Goal: Transaction & Acquisition: Purchase product/service

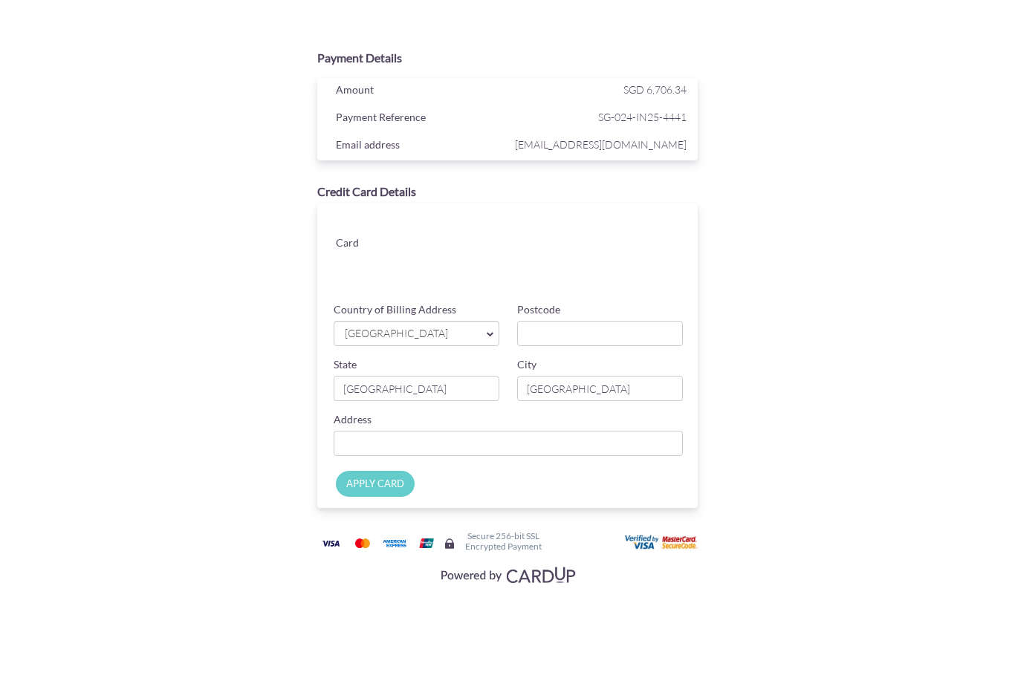
click at [414, 329] on span "[GEOGRAPHIC_DATA]" at bounding box center [409, 334] width 132 height 16
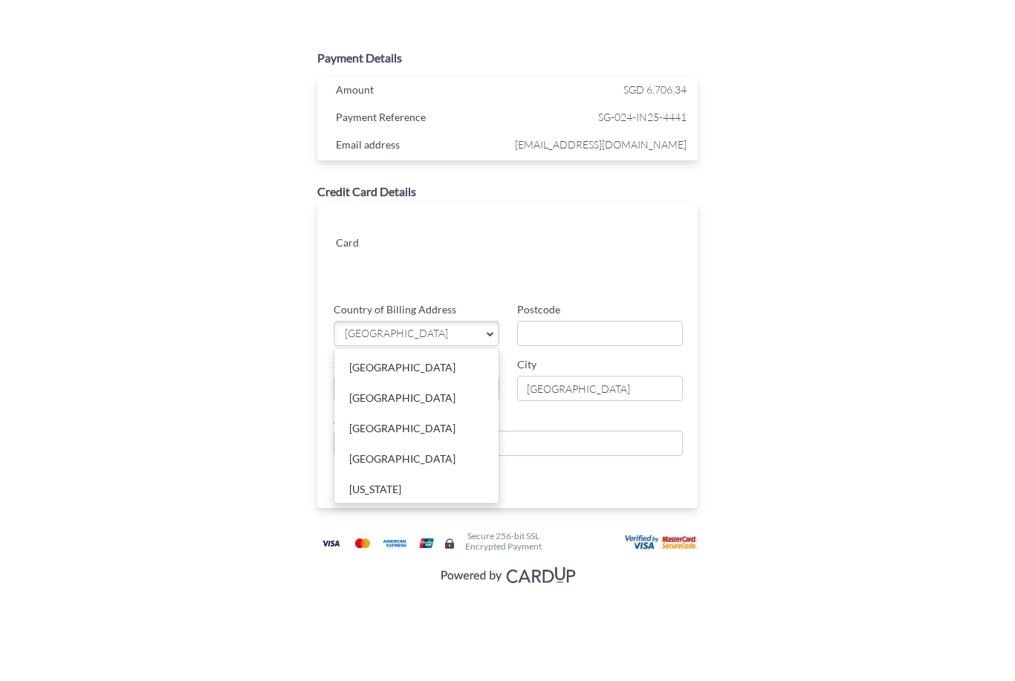
click at [545, 327] on div at bounding box center [507, 340] width 1015 height 681
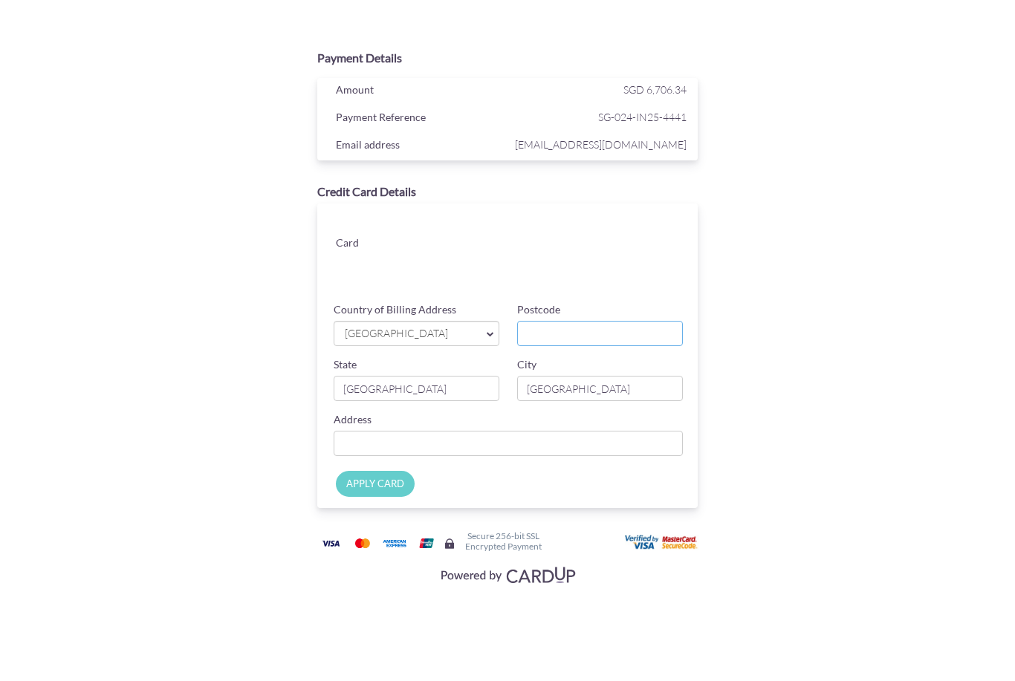
click at [551, 331] on input "Postcode" at bounding box center [600, 333] width 166 height 25
type input "408969"
click at [408, 395] on input "[GEOGRAPHIC_DATA]" at bounding box center [417, 388] width 166 height 25
click at [510, 437] on input "Country of Billing Address" at bounding box center [508, 443] width 349 height 25
type input "[STREET_ADDRESS][PERSON_NAME]"
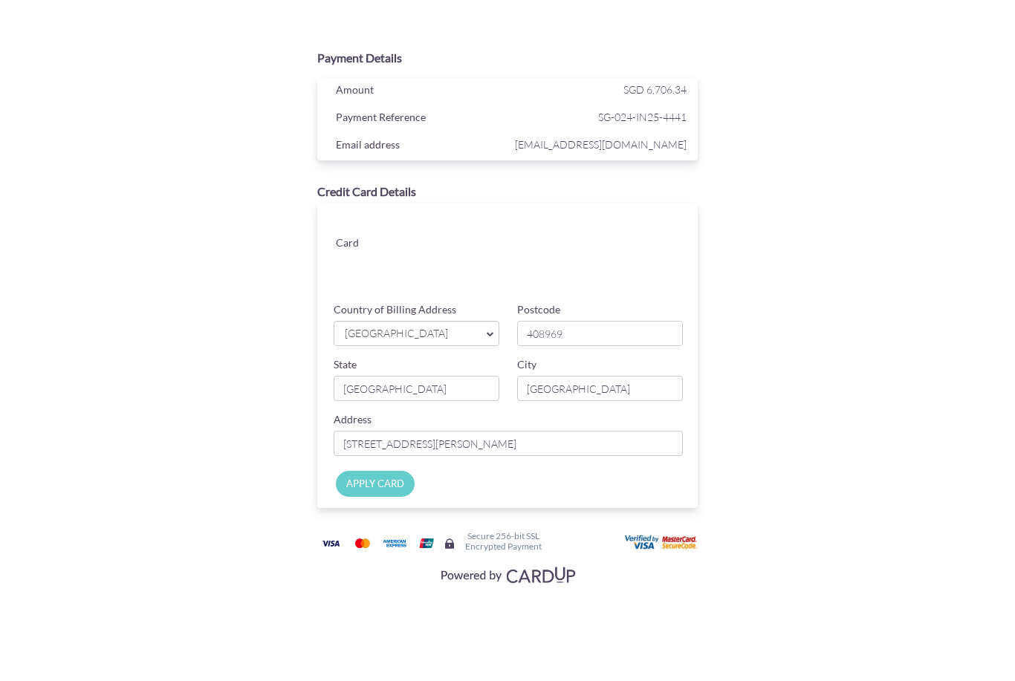
click at [385, 485] on input "APPLY CARD" at bounding box center [375, 484] width 79 height 26
type input "Applying..."
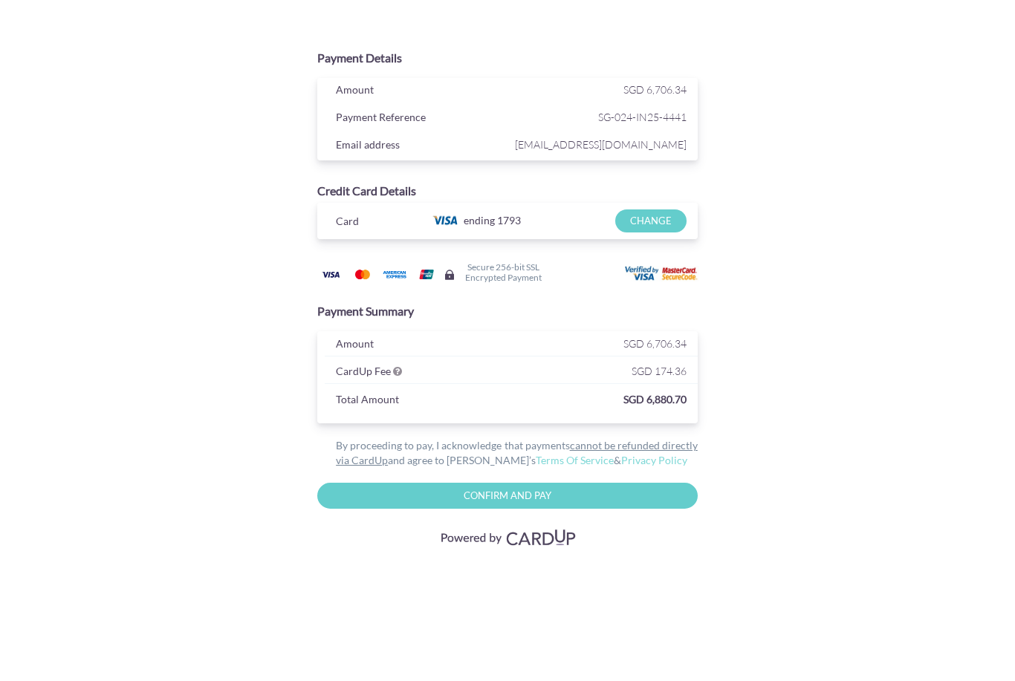
click at [470, 492] on input "Confirm and Pay" at bounding box center [507, 496] width 380 height 26
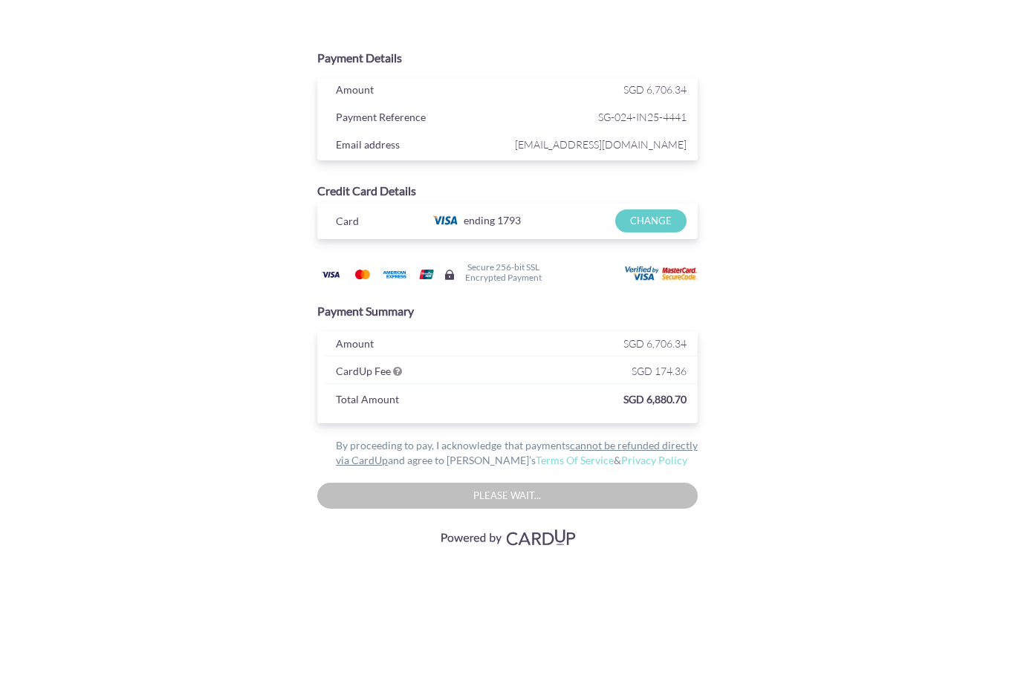
type input "Please wait..."
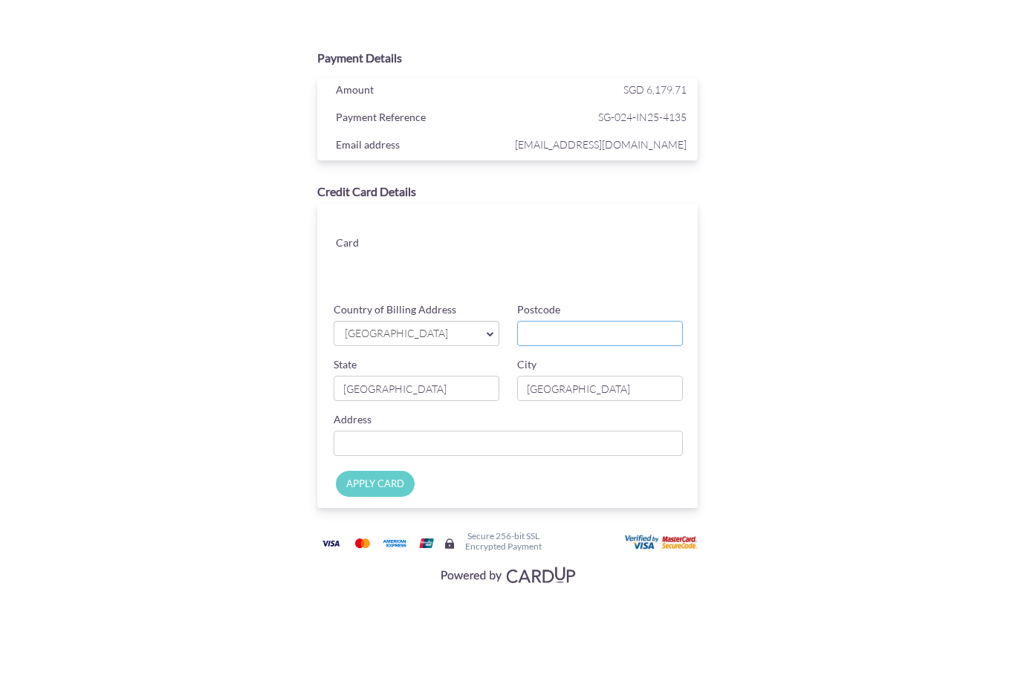
click at [585, 323] on input "Postcode" at bounding box center [600, 333] width 166 height 25
type input "408969"
click at [461, 432] on input "Country of Billing Address" at bounding box center [508, 443] width 349 height 25
type input "[STREET_ADDRESS][PERSON_NAME]"
click at [390, 483] on input "APPLY CARD" at bounding box center [375, 484] width 79 height 26
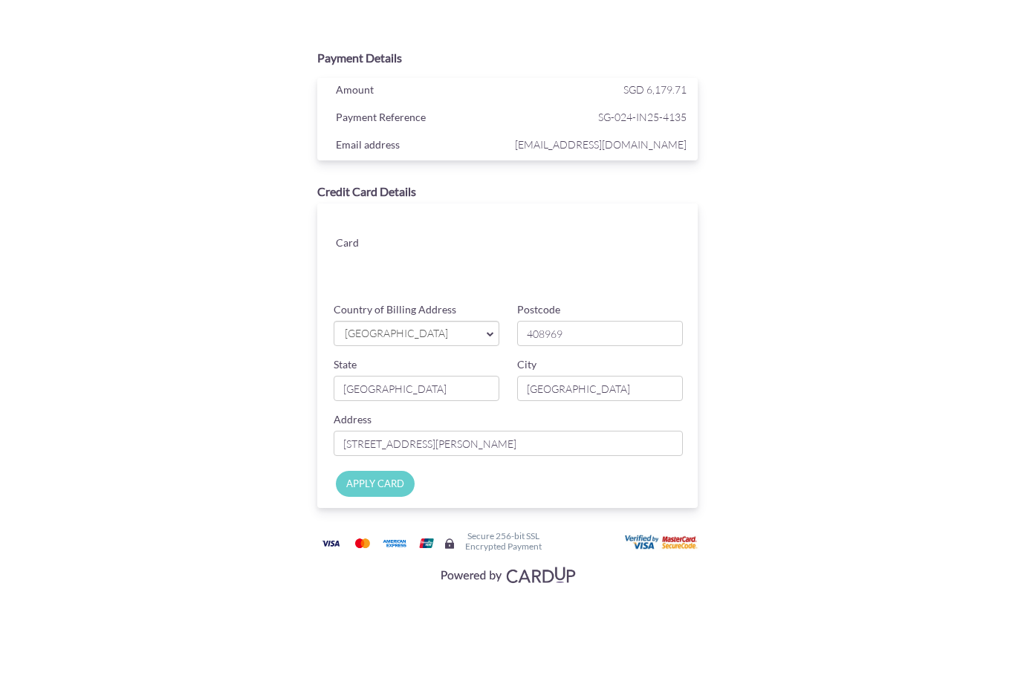
type input "Applying..."
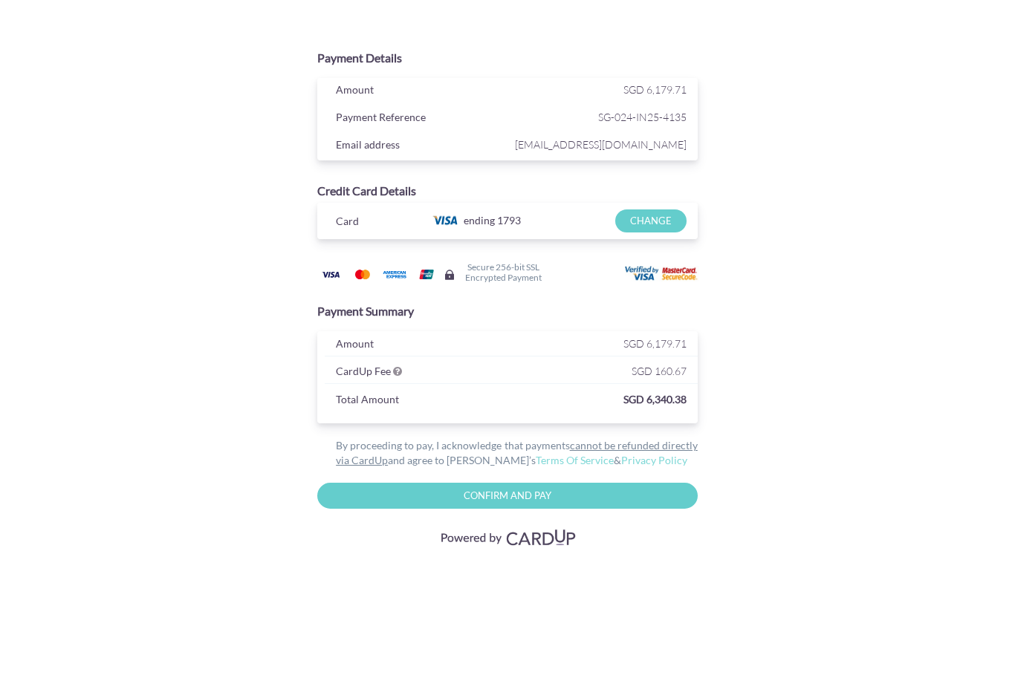
click at [497, 490] on input "Confirm and Pay" at bounding box center [507, 496] width 380 height 26
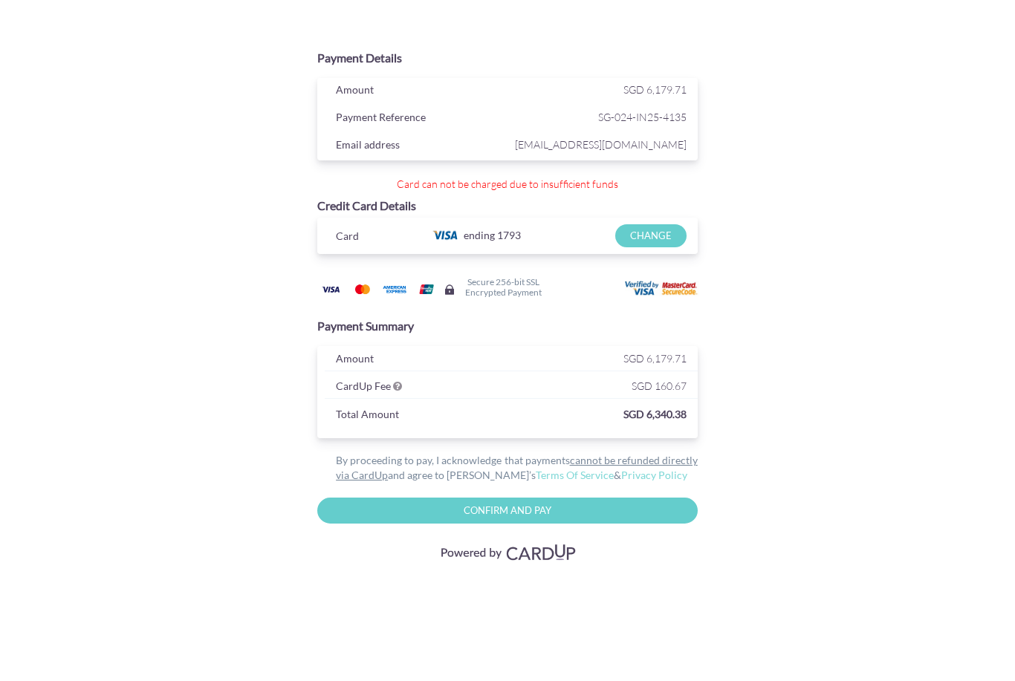
click at [497, 510] on input "Confirm And Pay" at bounding box center [507, 511] width 380 height 26
type input "Please wait..."
